Goal: Task Accomplishment & Management: Use online tool/utility

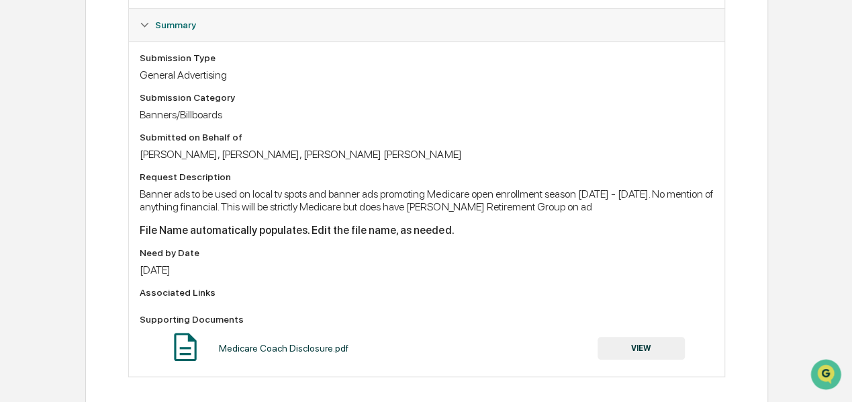
scroll to position [349, 0]
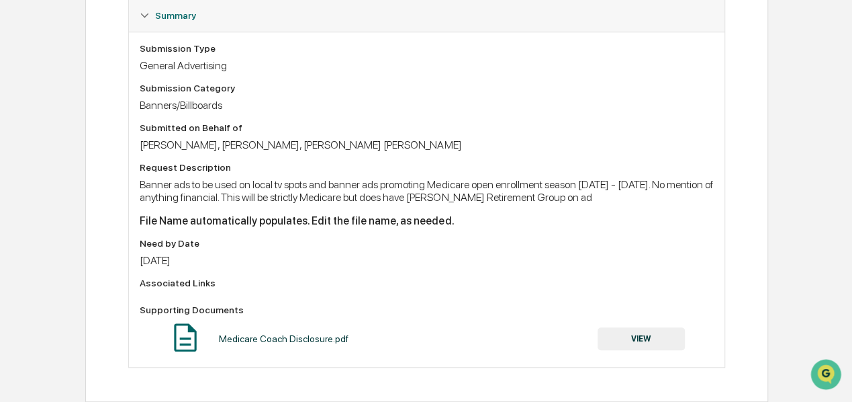
click at [282, 340] on div "Medicare Coach Disclosure.pdf" at bounding box center [284, 338] width 130 height 11
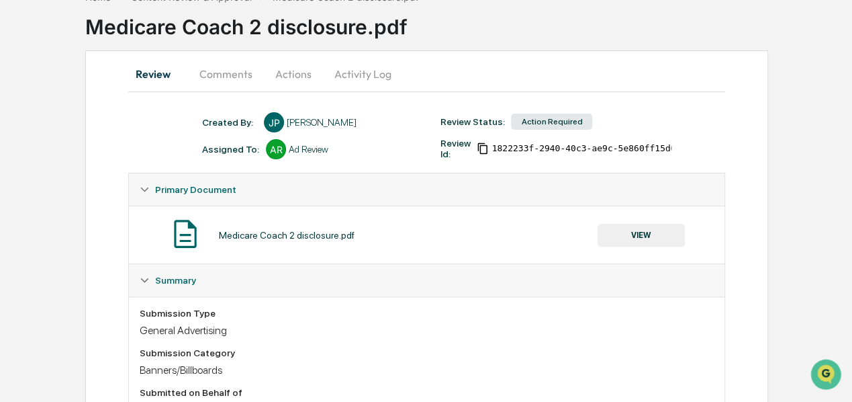
click at [560, 120] on div "Action Required" at bounding box center [551, 122] width 81 height 16
click at [638, 230] on button "VIEW" at bounding box center [641, 235] width 87 height 23
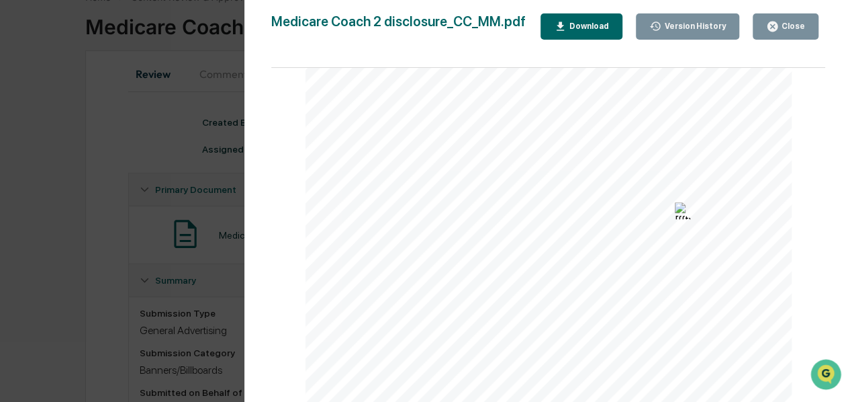
scroll to position [209, 0]
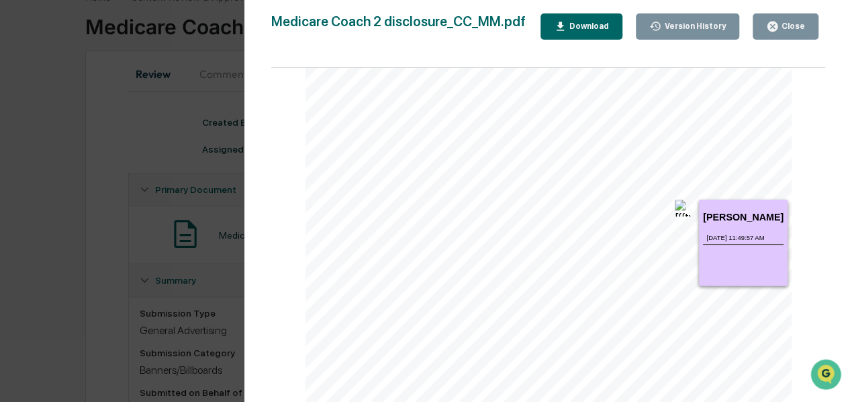
click at [675, 210] on img at bounding box center [683, 207] width 17 height 17
click at [687, 28] on div "Version History" at bounding box center [694, 25] width 64 height 9
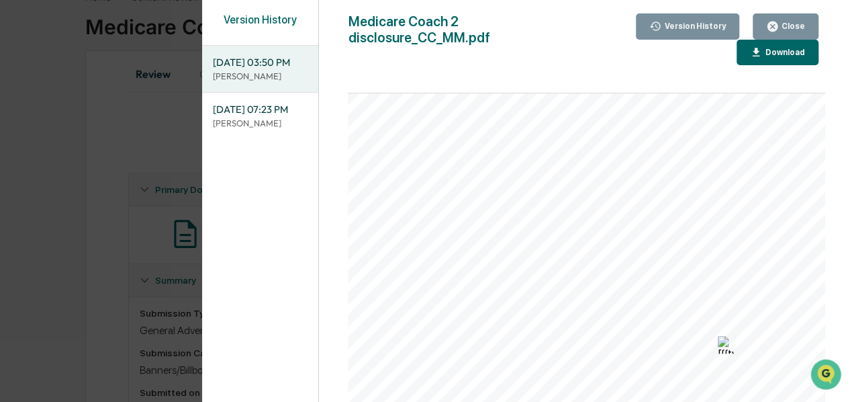
scroll to position [134, 0]
click at [258, 117] on span "[DATE] 07:23 PM" at bounding box center [260, 109] width 95 height 15
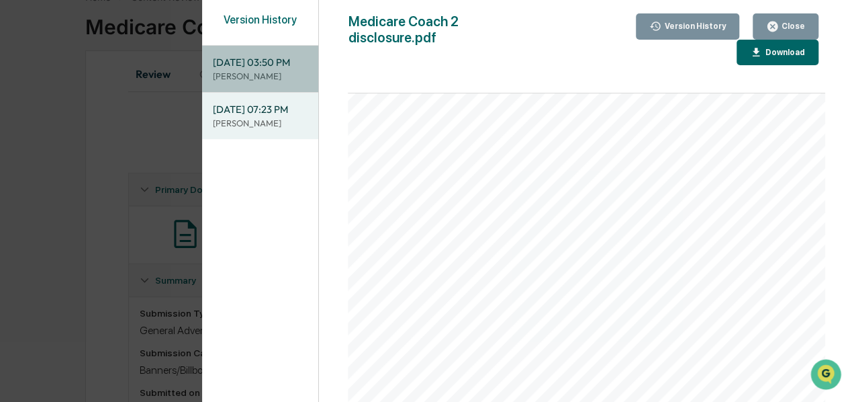
click at [264, 70] on span "[DATE] 03:50 PM" at bounding box center [260, 62] width 95 height 15
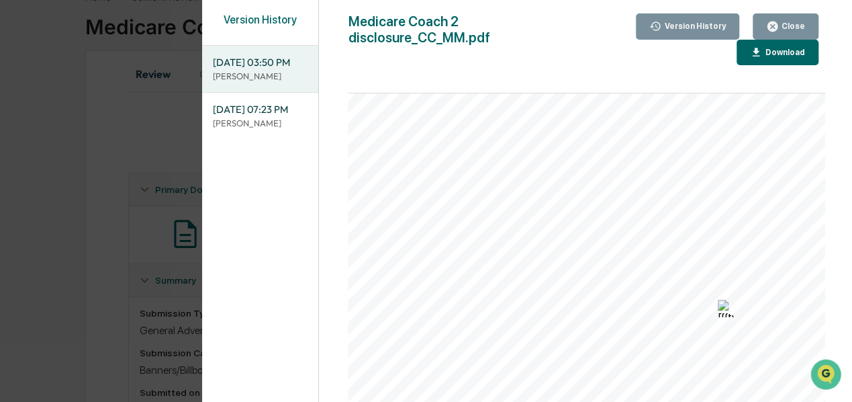
scroll to position [201, 0]
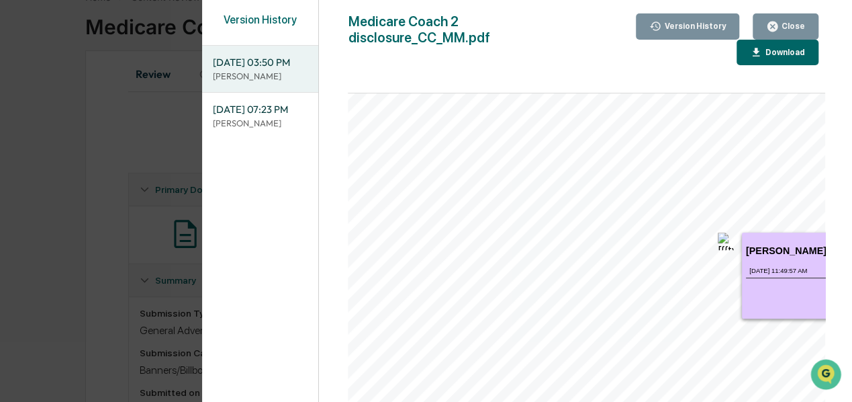
click at [721, 242] on img at bounding box center [726, 240] width 17 height 17
click at [771, 255] on h1 "[PERSON_NAME]" at bounding box center [786, 250] width 81 height 11
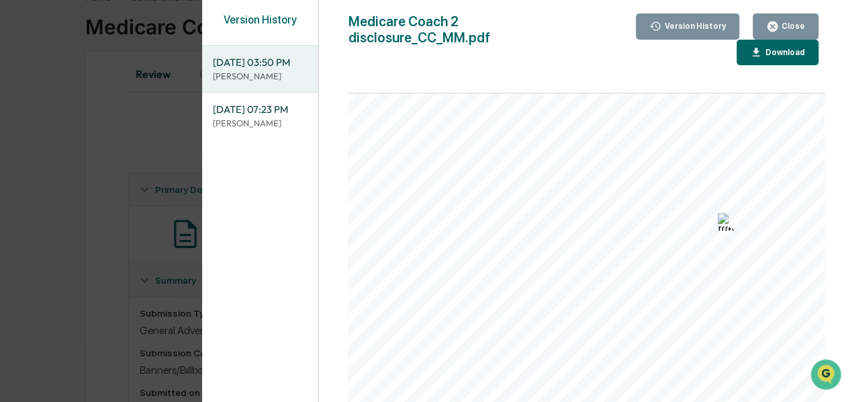
scroll to position [242, 0]
click at [688, 165] on span "Investment Adviser. IPW does not offer insurance products. The insurance produc…" at bounding box center [613, 168] width 497 height 7
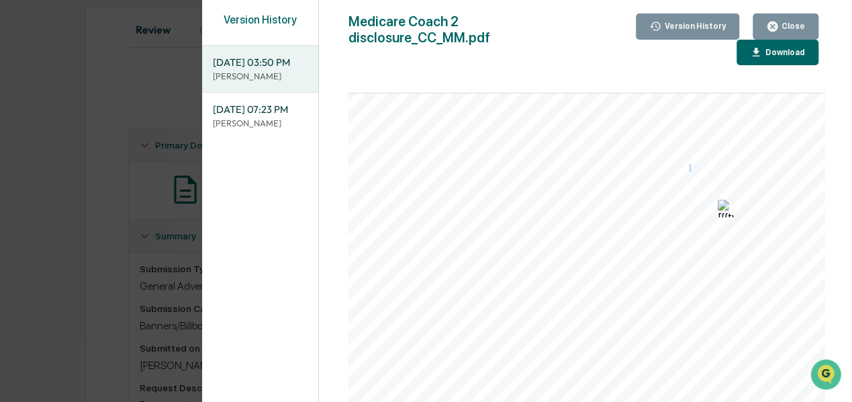
scroll to position [148, 0]
click at [759, 58] on button "Download" at bounding box center [778, 53] width 82 height 26
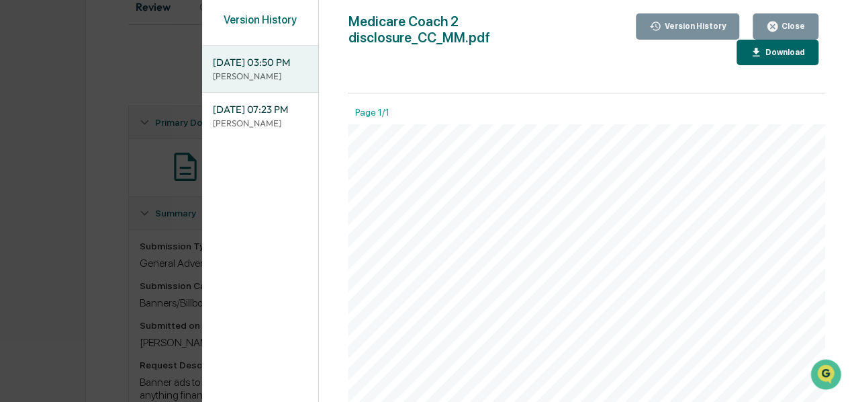
click at [778, 24] on icon "button" at bounding box center [773, 26] width 10 height 10
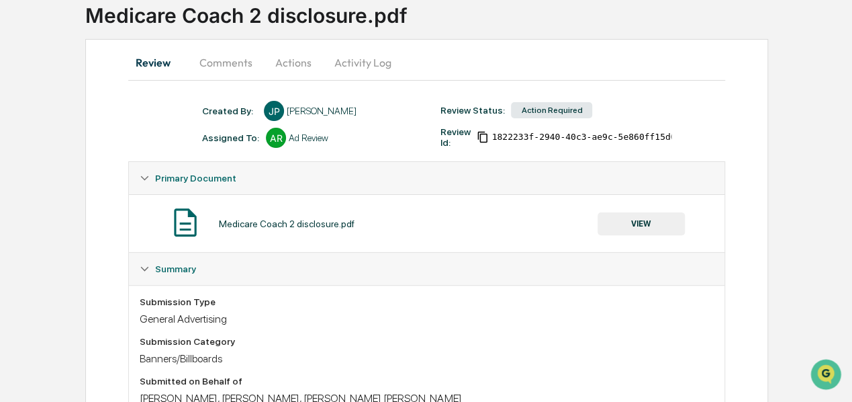
scroll to position [81, 0]
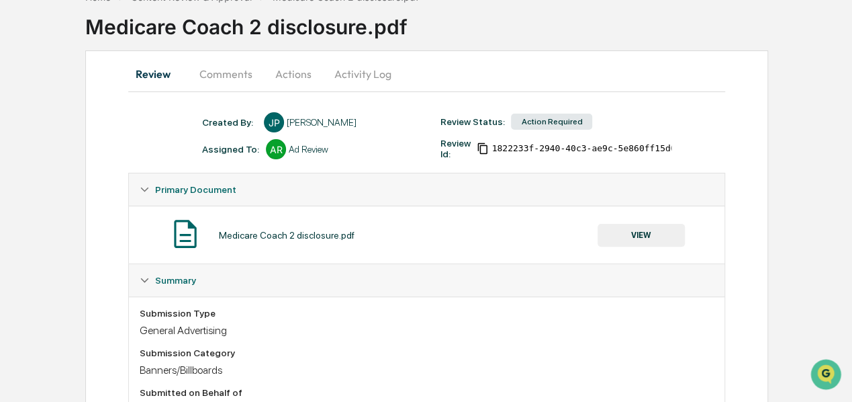
click at [224, 75] on button "Comments" at bounding box center [226, 74] width 75 height 32
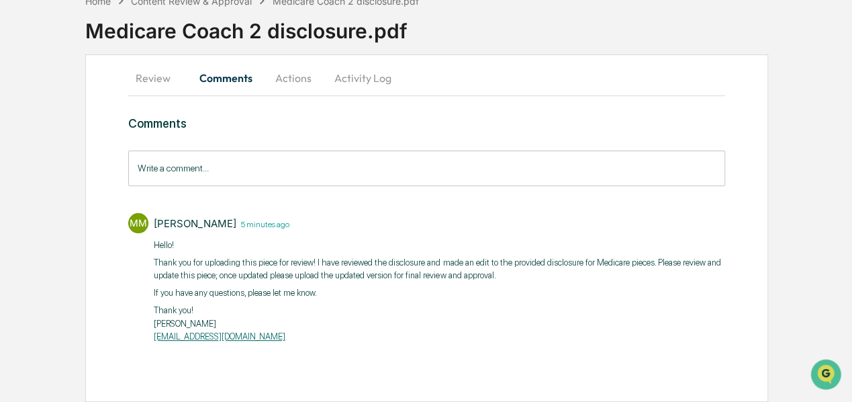
scroll to position [76, 0]
click at [290, 82] on button "Actions" at bounding box center [293, 78] width 60 height 32
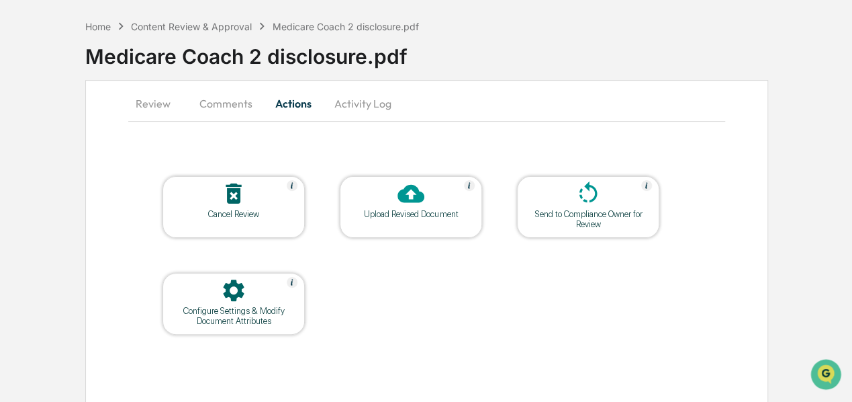
click at [410, 209] on div "Upload Revised Document" at bounding box center [411, 214] width 121 height 10
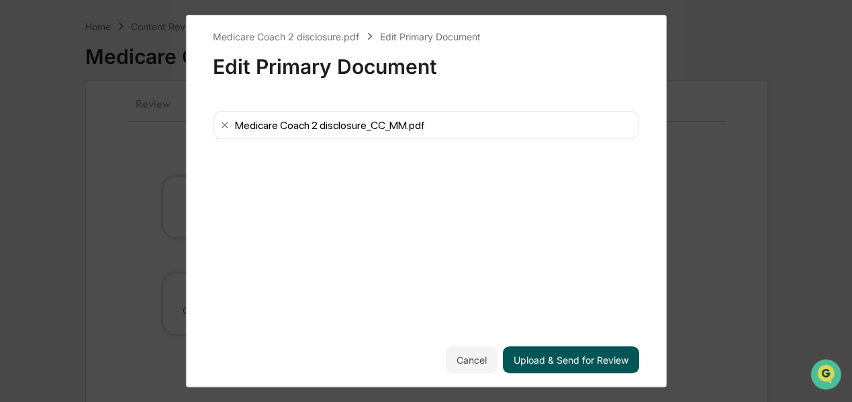
click at [582, 361] on button "Upload & Send for Review" at bounding box center [571, 359] width 136 height 27
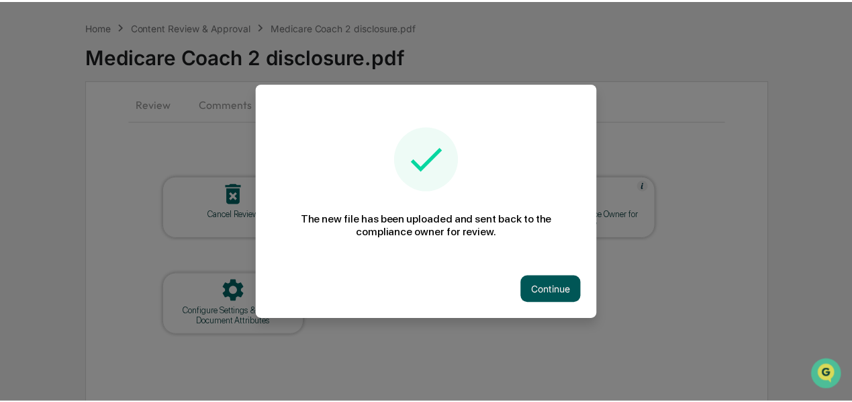
scroll to position [0, 0]
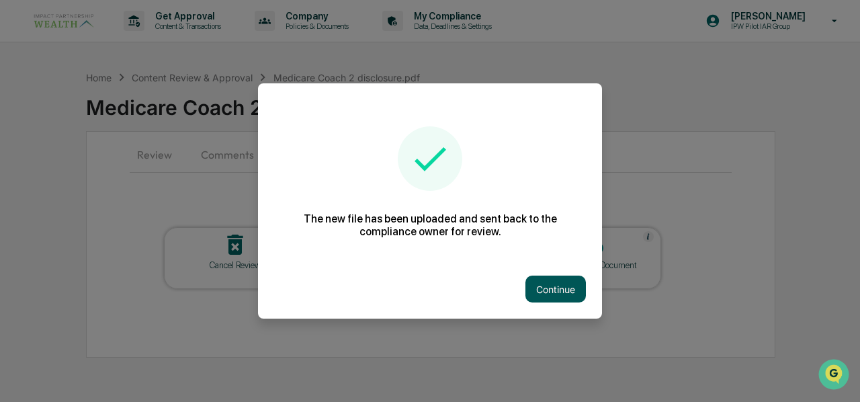
click at [558, 290] on button "Continue" at bounding box center [555, 288] width 60 height 27
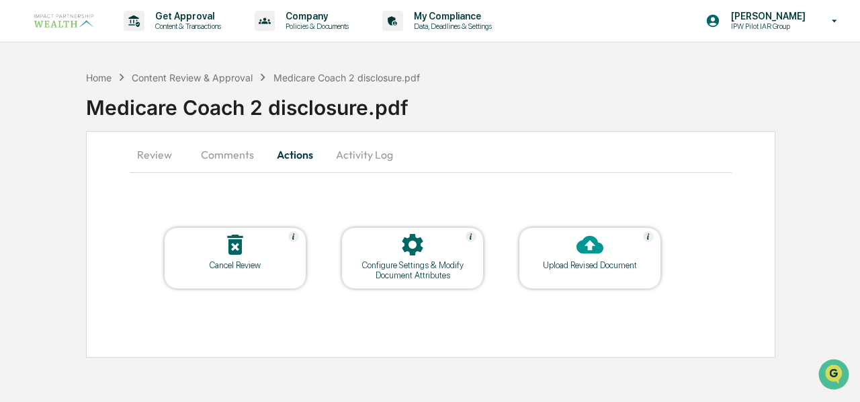
click at [588, 242] on icon at bounding box center [589, 244] width 27 height 27
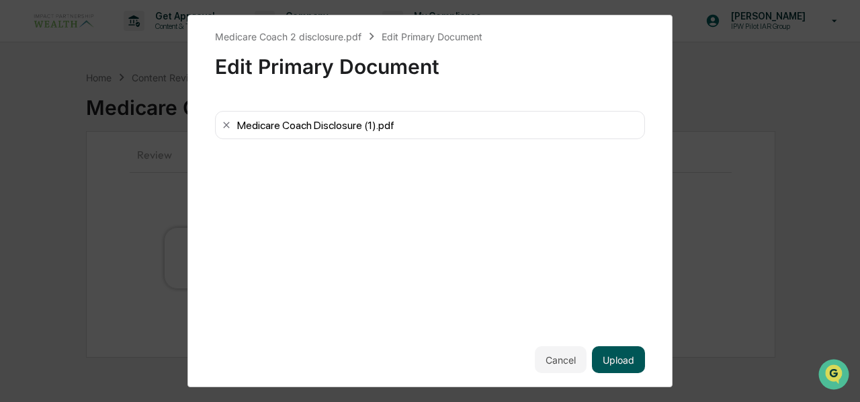
click at [622, 357] on button "Upload" at bounding box center [618, 359] width 53 height 27
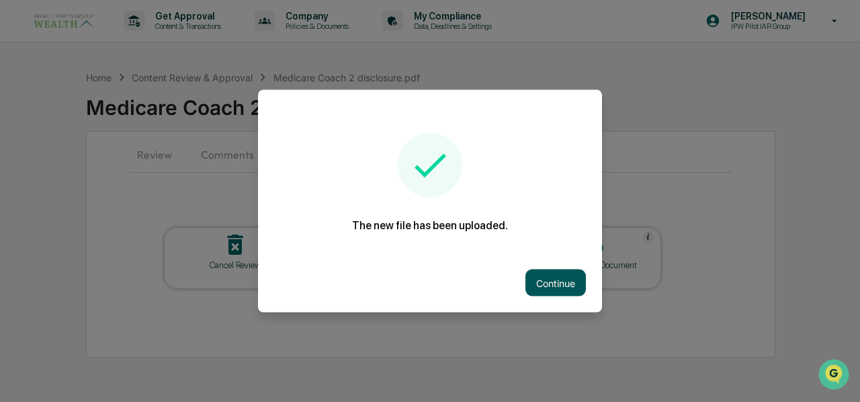
click at [551, 283] on button "Continue" at bounding box center [555, 282] width 60 height 27
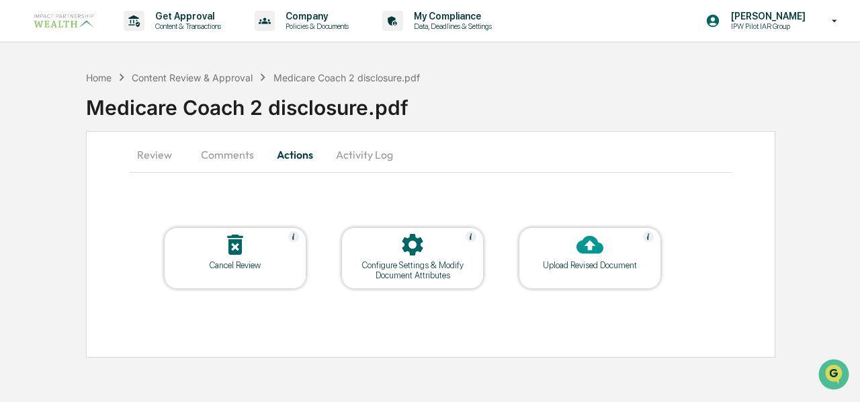
click at [365, 152] on button "Activity Log" at bounding box center [364, 154] width 79 height 32
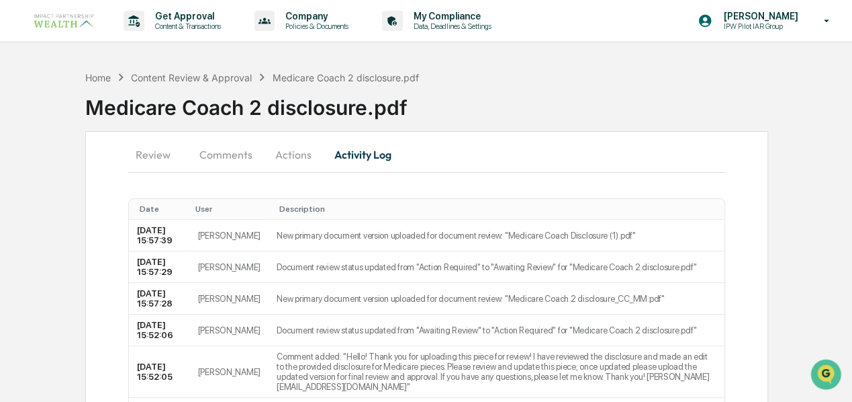
click at [154, 148] on button "Review" at bounding box center [158, 154] width 60 height 32
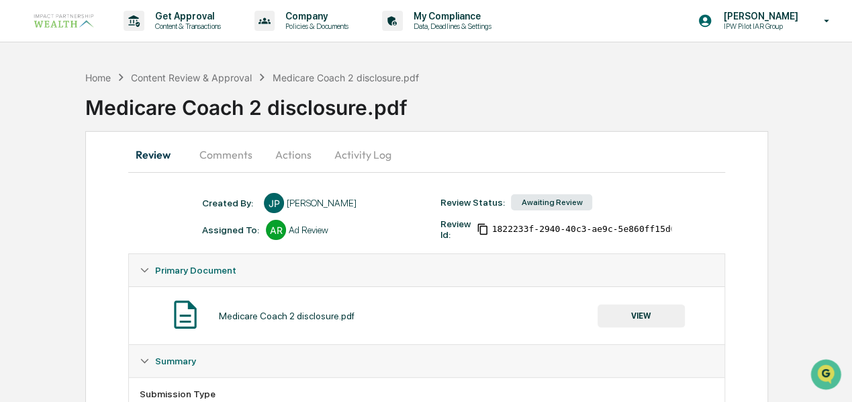
click at [101, 71] on div "Home Content Review & Approval Medicare Coach 2 disclosure.pdf" at bounding box center [252, 77] width 334 height 15
click at [99, 73] on div "Home" at bounding box center [98, 77] width 26 height 11
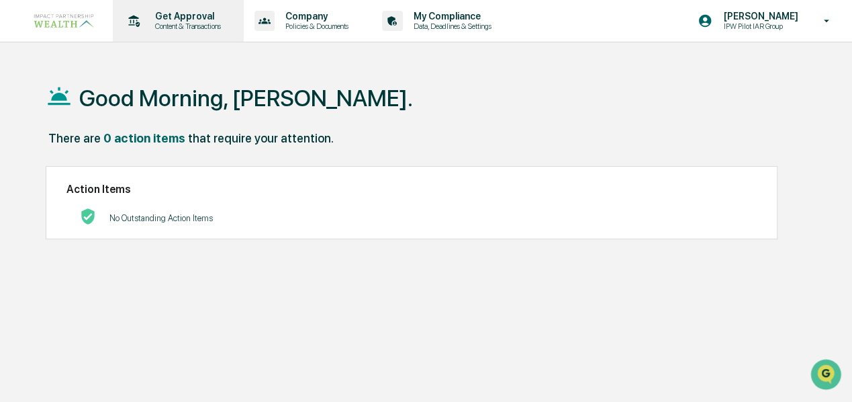
click at [183, 17] on p "Get Approval" at bounding box center [185, 16] width 83 height 11
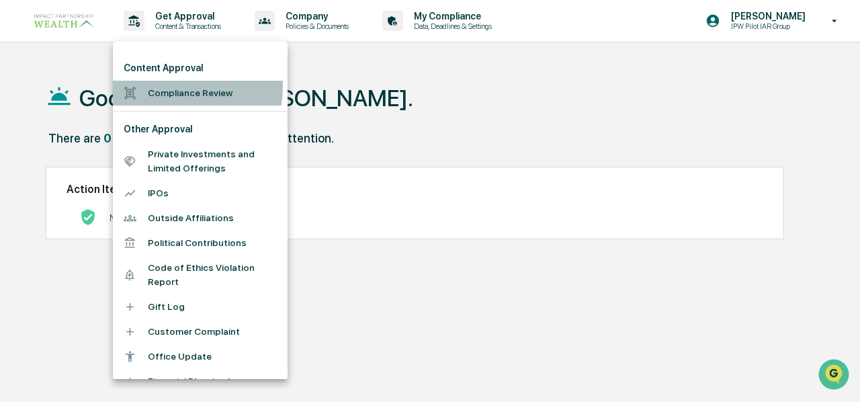
click at [172, 87] on li "Compliance Review" at bounding box center [200, 93] width 175 height 25
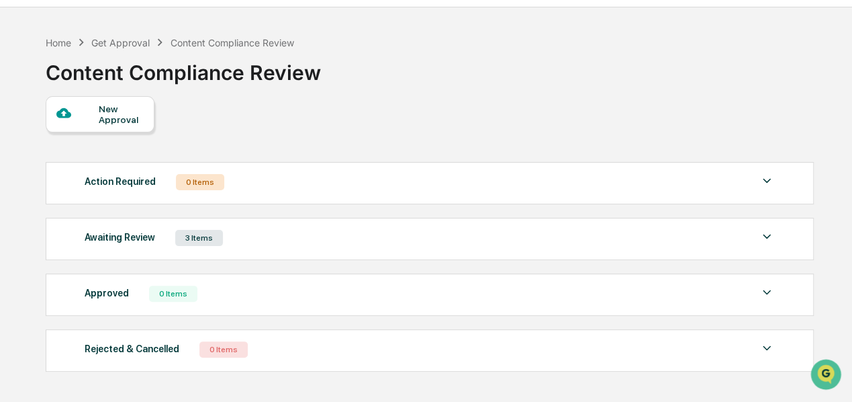
scroll to position [67, 0]
